Goal: Information Seeking & Learning: Learn about a topic

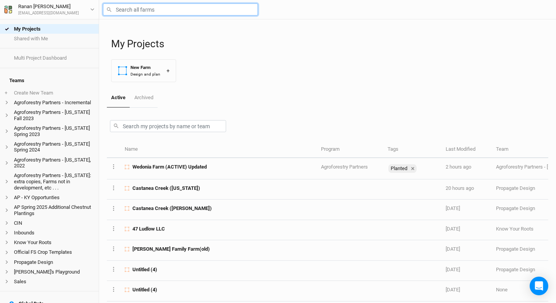
click at [135, 5] on input "text" at bounding box center [180, 9] width 155 height 12
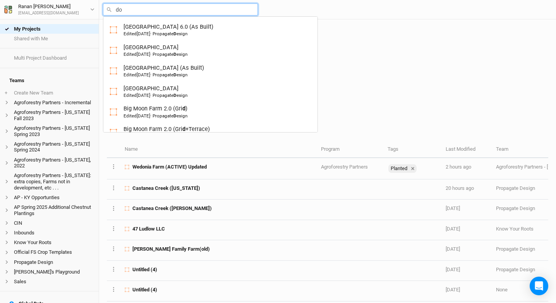
type input "dov"
type input "dove Hill"
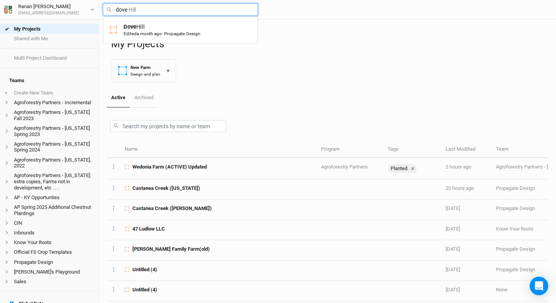
type input "Dove Hill"
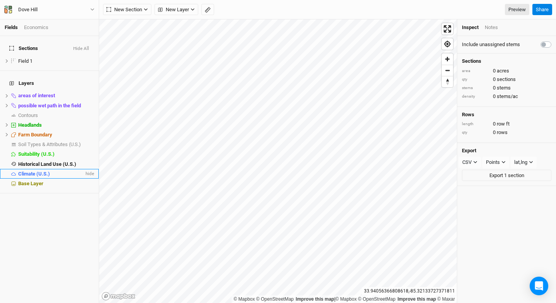
click at [69, 169] on li "Climate (U.S.) hide" at bounding box center [49, 174] width 99 height 10
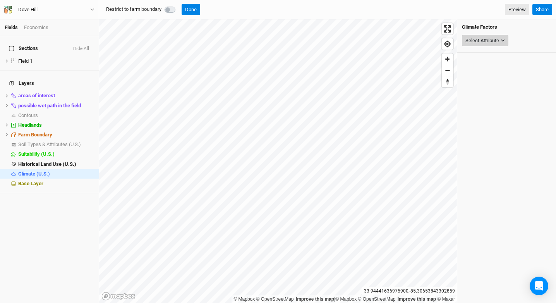
click at [478, 44] on button "Select Attribute" at bounding box center [485, 41] width 46 height 12
click at [46, 161] on span "Historical Land Use (U.S.)" at bounding box center [47, 164] width 58 height 6
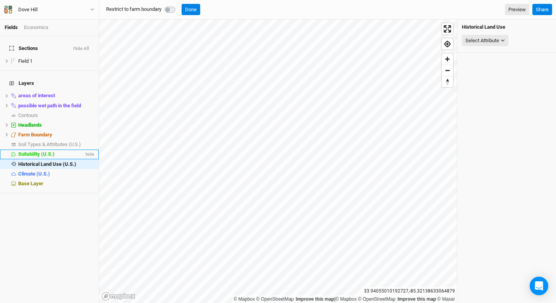
click at [25, 151] on span "Suitability (U.S.)" at bounding box center [36, 154] width 36 height 6
click at [492, 39] on button "Select Crop" at bounding box center [481, 41] width 38 height 12
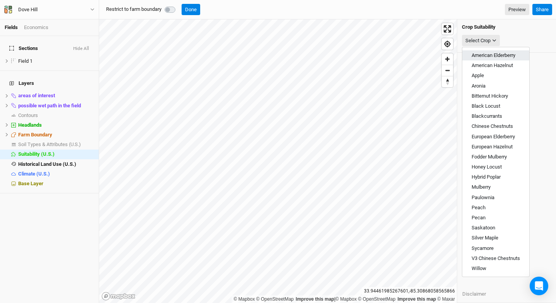
click at [486, 56] on span "American Elderberry" at bounding box center [494, 55] width 44 height 6
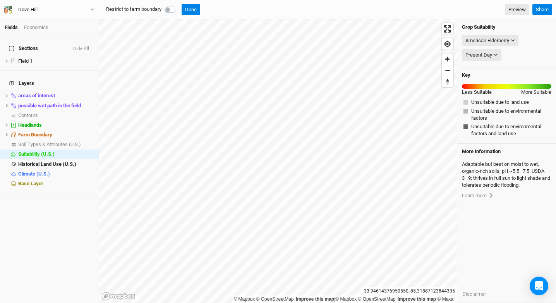
click at [170, 12] on div at bounding box center [172, 9] width 14 height 9
click at [179, 5] on label at bounding box center [179, 5] width 0 height 0
click at [170, 8] on input "checkbox" at bounding box center [168, 9] width 6 height 8
click at [179, 5] on label at bounding box center [179, 5] width 0 height 0
click at [171, 12] on input "checkbox" at bounding box center [168, 9] width 6 height 8
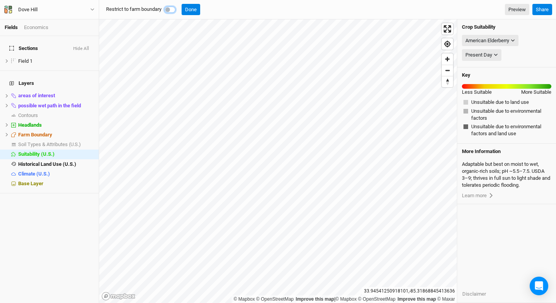
checkbox input "false"
click at [64, 161] on span "Historical Land Use (U.S.)" at bounding box center [47, 164] width 58 height 6
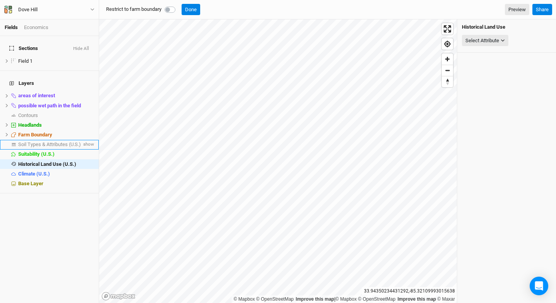
click at [53, 141] on span "Soil Types & Attributes (U.S.)" at bounding box center [49, 144] width 63 height 6
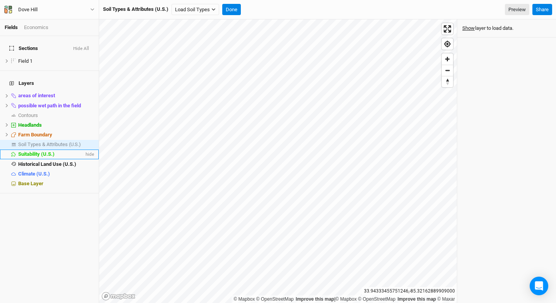
click at [41, 151] on span "Suitability (U.S.)" at bounding box center [36, 154] width 36 height 6
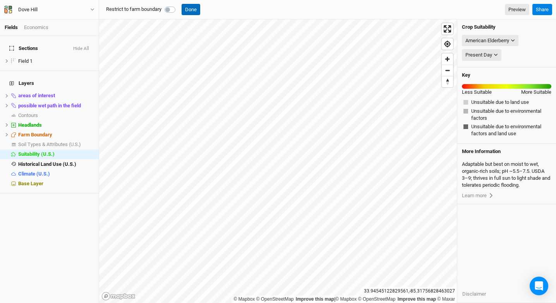
click at [192, 9] on button "Done" at bounding box center [191, 10] width 19 height 12
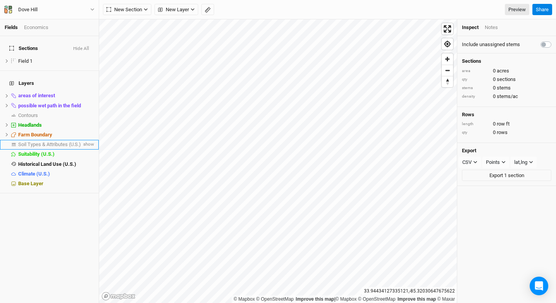
click at [54, 141] on span "Soil Types & Attributes (U.S.)" at bounding box center [49, 144] width 63 height 6
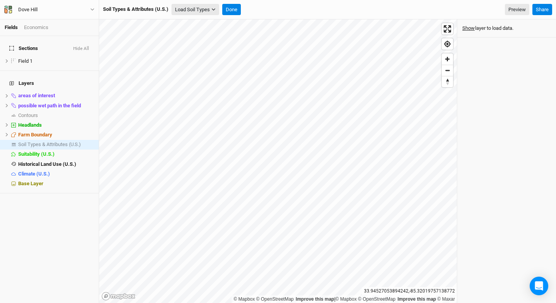
click at [177, 12] on button "Load Soil Types" at bounding box center [196, 10] width 48 height 12
click at [219, 24] on button "Load for Farm Boundary" at bounding box center [204, 23] width 65 height 10
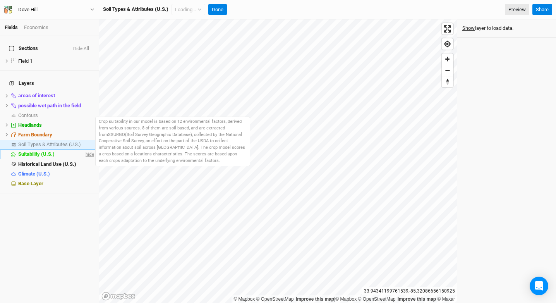
click at [84, 149] on span "hide" at bounding box center [89, 154] width 10 height 10
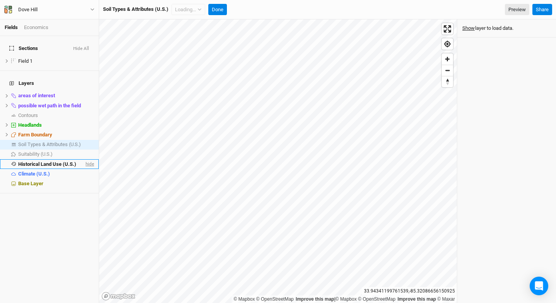
click at [85, 159] on span "hide" at bounding box center [89, 164] width 10 height 10
click at [85, 169] on span "hide" at bounding box center [89, 174] width 10 height 10
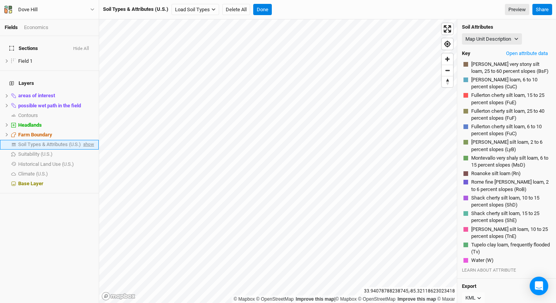
click at [85, 140] on span "show" at bounding box center [88, 145] width 12 height 10
click at [489, 40] on button "Map Unit Description" at bounding box center [492, 39] width 60 height 12
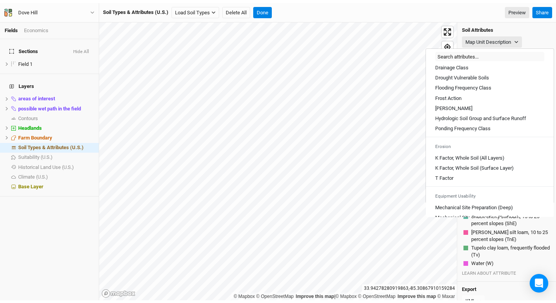
scroll to position [323, 0]
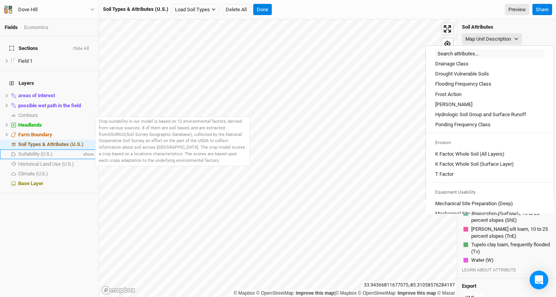
click at [57, 151] on div "Suitability (U.S.)" at bounding box center [50, 154] width 64 height 6
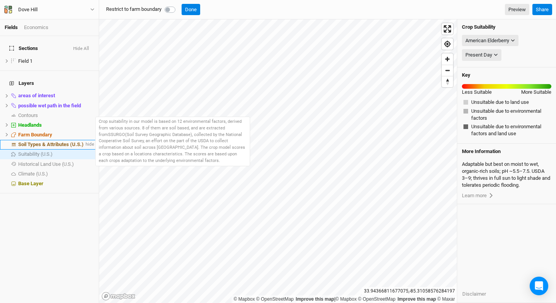
click at [58, 140] on li "Soil Types & Attributes (U.S.) hide" at bounding box center [49, 145] width 99 height 10
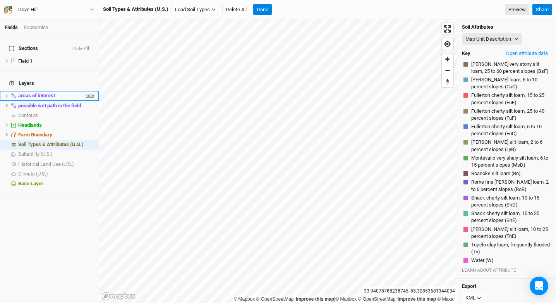
click at [84, 91] on span "hide" at bounding box center [89, 96] width 10 height 10
click at [86, 101] on span "hide" at bounding box center [89, 106] width 10 height 10
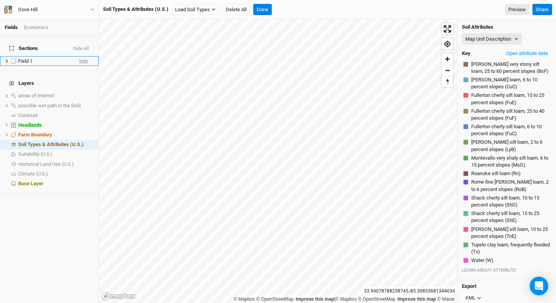
click at [79, 56] on span "hide" at bounding box center [83, 61] width 9 height 10
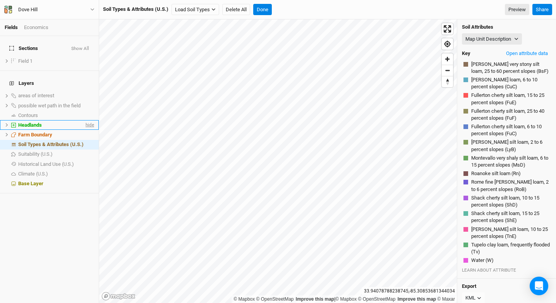
click at [84, 120] on span "hide" at bounding box center [89, 125] width 10 height 10
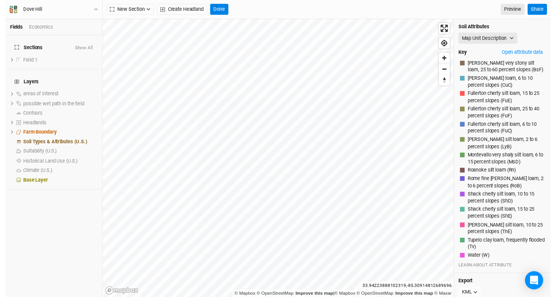
scroll to position [0, 0]
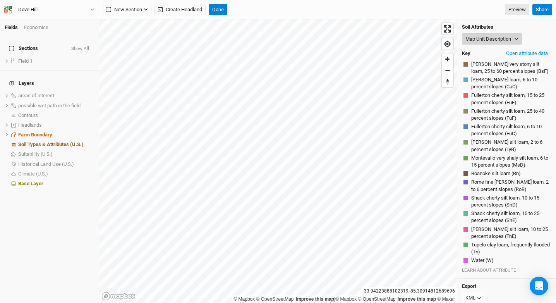
click at [487, 38] on button "Map Unit Description" at bounding box center [492, 39] width 60 height 12
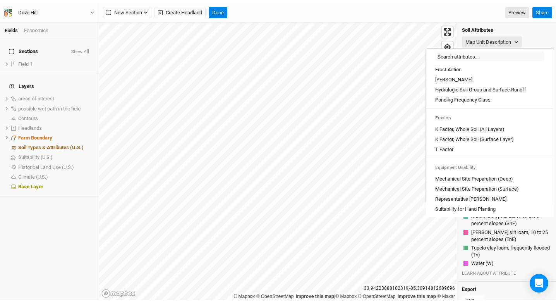
scroll to position [428, 0]
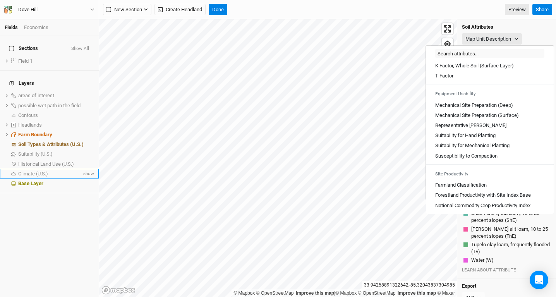
click at [42, 171] on span "Climate (U.S.)" at bounding box center [33, 174] width 30 height 6
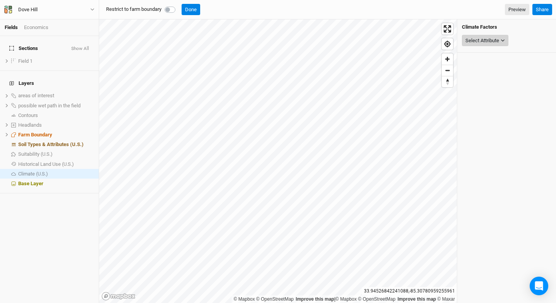
click at [489, 40] on div "Select Attribute" at bounding box center [482, 41] width 34 height 8
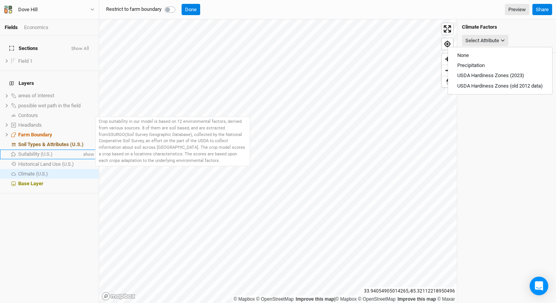
click at [46, 151] on span "Suitability (U.S.)" at bounding box center [35, 154] width 34 height 6
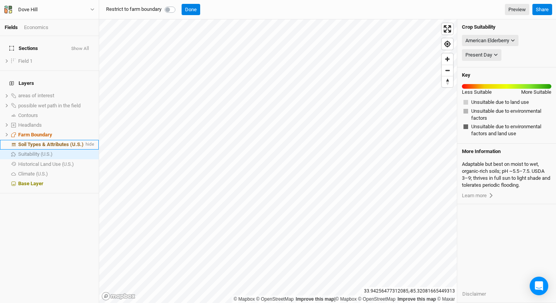
click at [61, 141] on span "Soil Types & Attributes (U.S.)" at bounding box center [50, 144] width 65 height 6
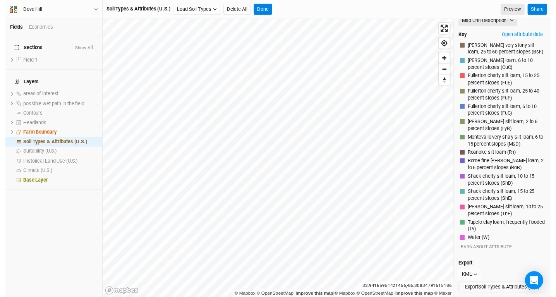
scroll to position [0, 0]
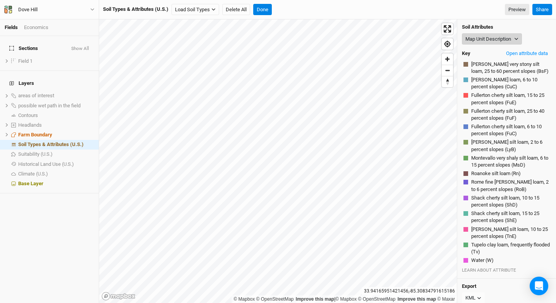
click at [498, 40] on button "Map Unit Description" at bounding box center [492, 39] width 60 height 12
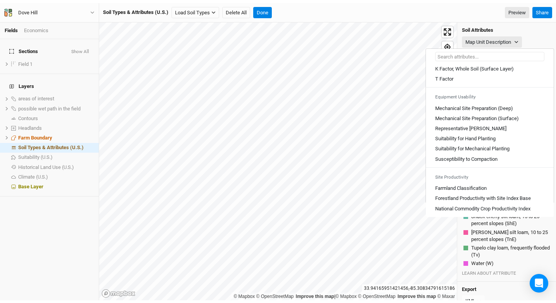
scroll to position [428, 0]
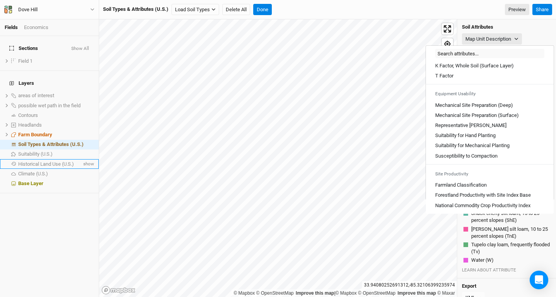
click at [62, 159] on li "Historical Land Use (U.S.) show" at bounding box center [49, 164] width 99 height 10
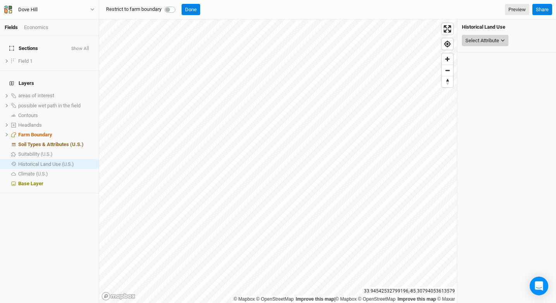
click at [476, 42] on div "Select Attribute" at bounding box center [482, 41] width 34 height 8
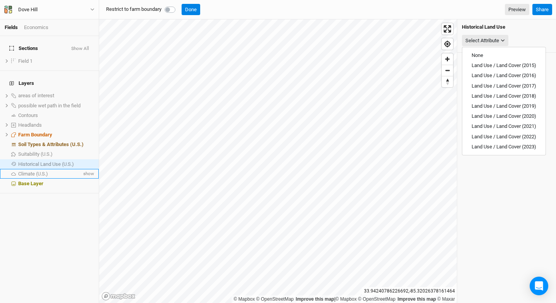
click at [36, 169] on li "Climate (U.S.) show" at bounding box center [49, 174] width 99 height 10
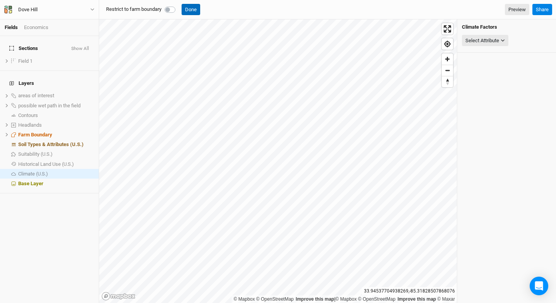
click at [192, 10] on button "Done" at bounding box center [191, 10] width 19 height 12
